Goal: Find specific page/section: Find specific page/section

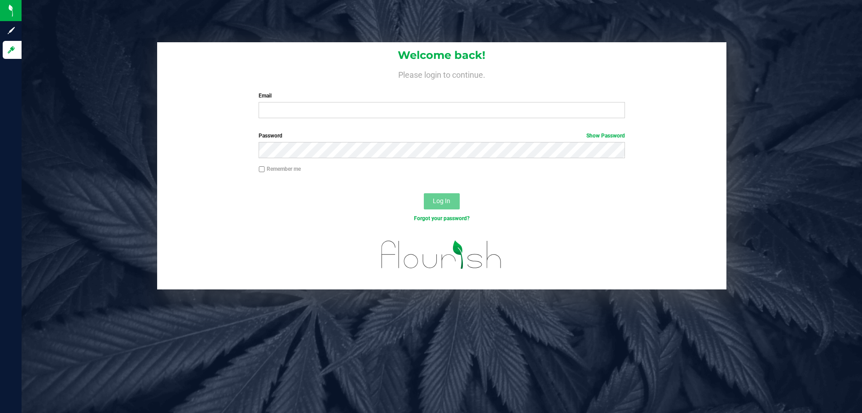
click at [398, 119] on div "Welcome back! Please login to continue. Email Required Please format your email…" at bounding box center [442, 83] width 570 height 83
click at [411, 114] on input "Email" at bounding box center [442, 110] width 366 height 16
type input "[EMAIL_ADDRESS][DOMAIN_NAME]"
click at [424, 193] on button "Log In" at bounding box center [442, 201] width 36 height 16
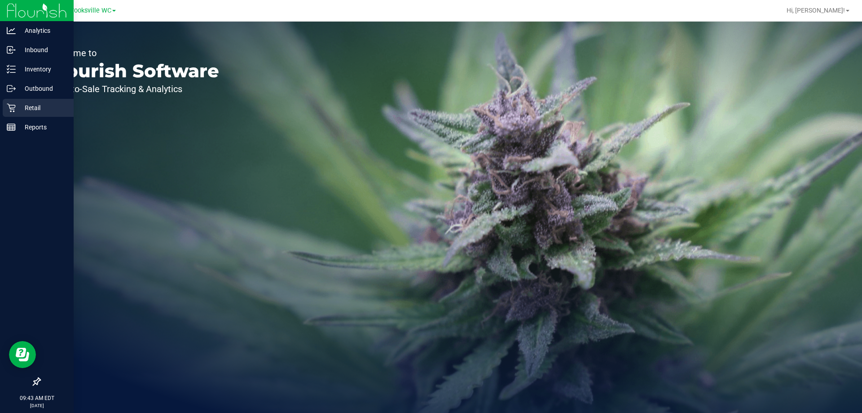
click at [16, 101] on div "Retail" at bounding box center [38, 108] width 71 height 18
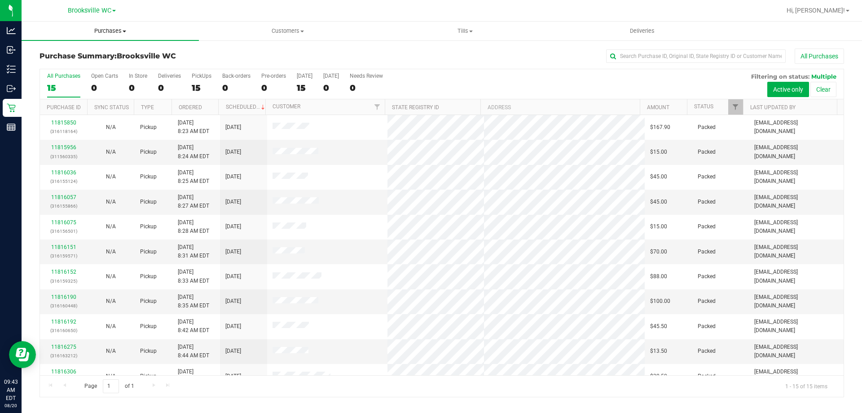
click at [109, 29] on span "Purchases" at bounding box center [110, 31] width 177 height 8
click at [102, 67] on li "Fulfillment" at bounding box center [110, 65] width 177 height 11
